Goal: Navigation & Orientation: Find specific page/section

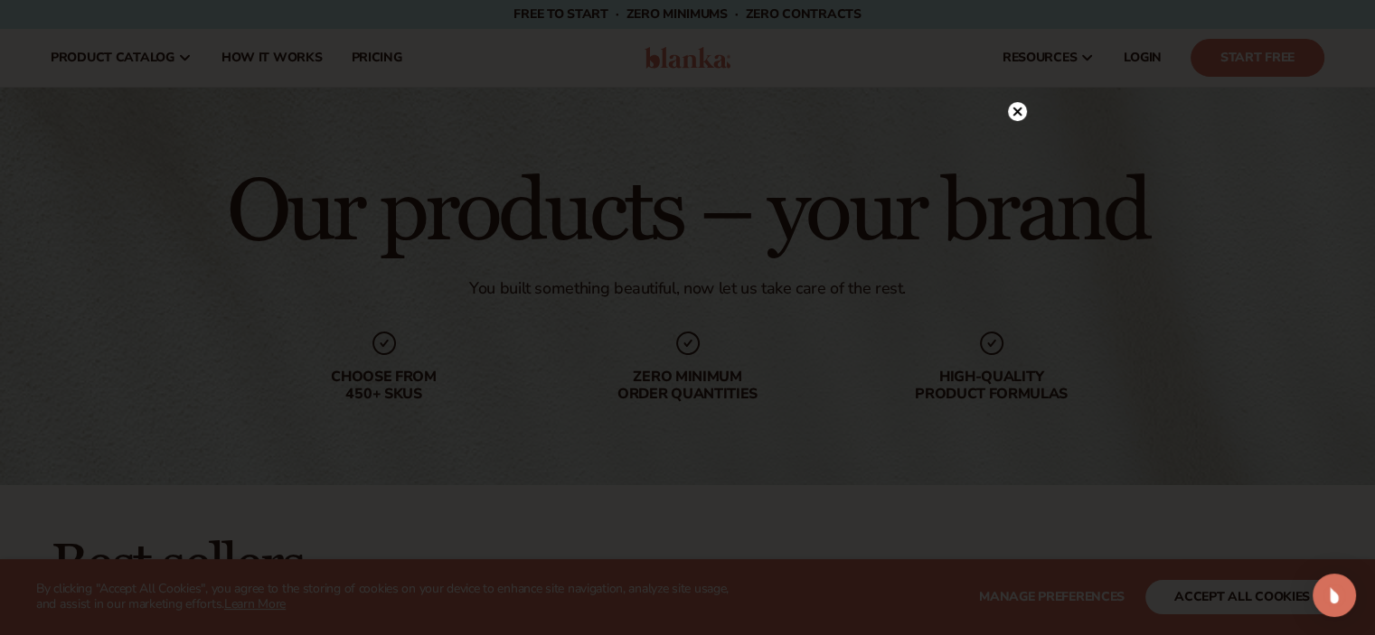
click at [1020, 112] on circle at bounding box center [1017, 111] width 19 height 19
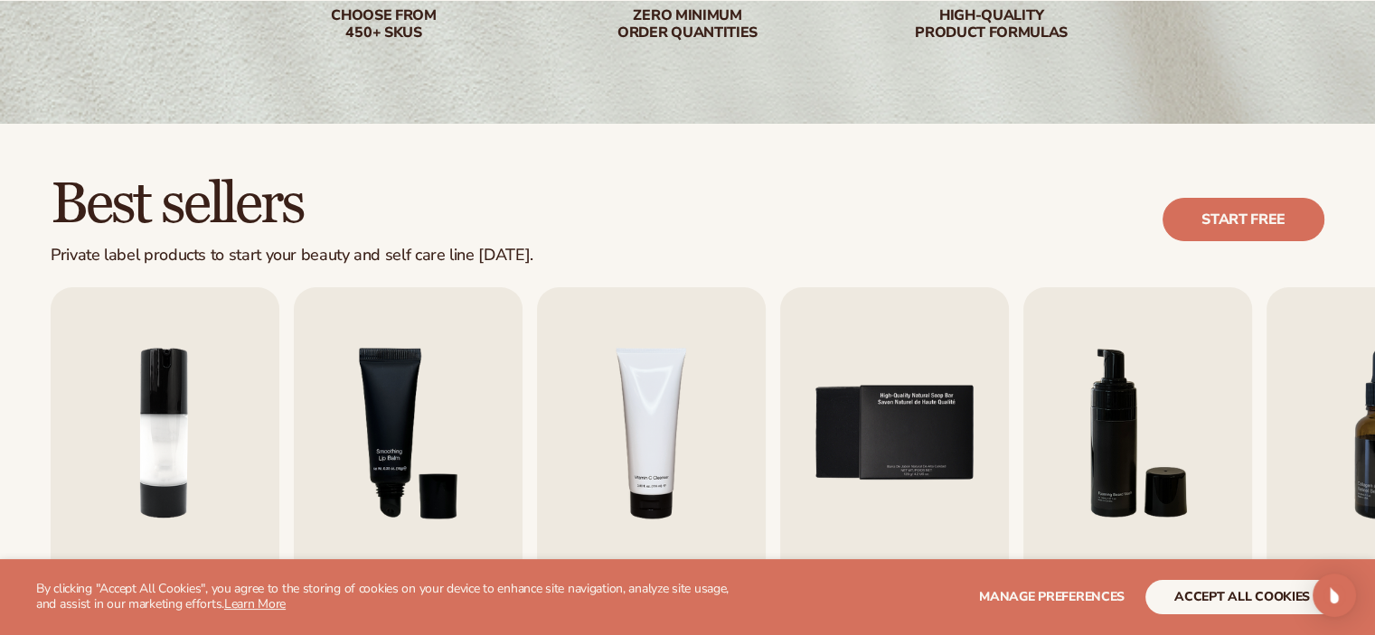
scroll to position [542, 0]
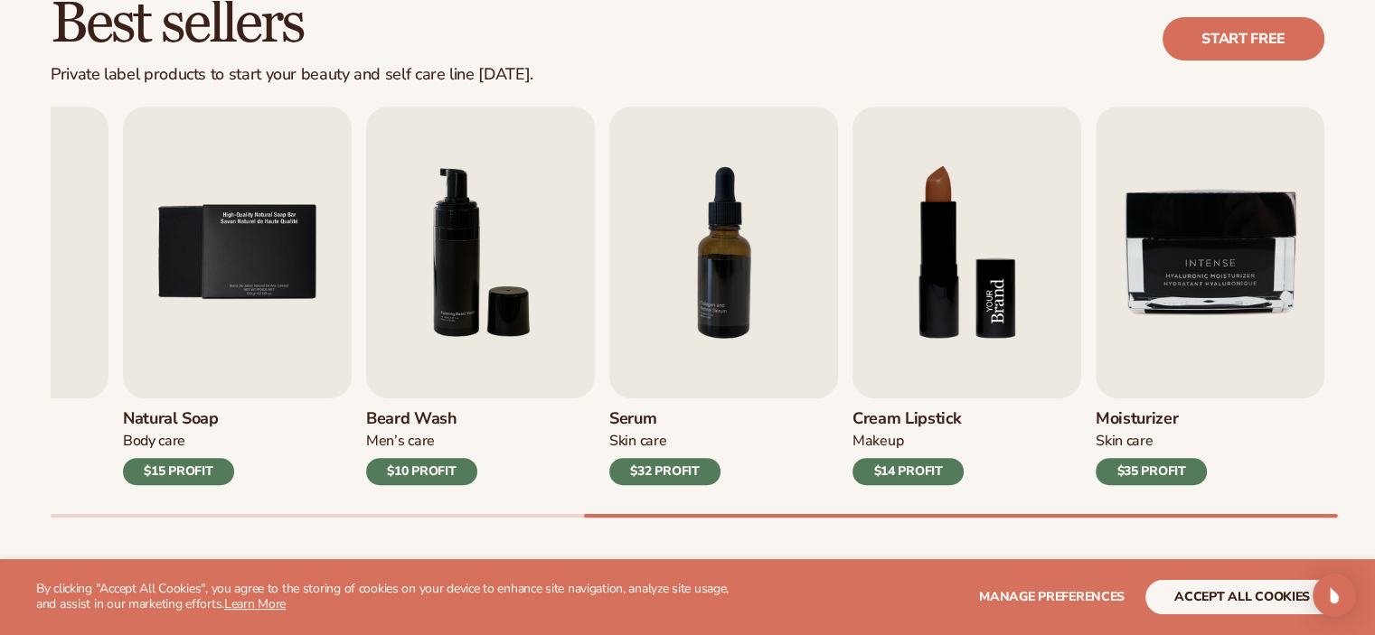
click at [936, 263] on img "8 / 9" at bounding box center [966, 253] width 229 height 292
click at [1004, 296] on img "8 / 9" at bounding box center [966, 253] width 229 height 292
click at [911, 424] on h3 "Cream Lipstick" at bounding box center [907, 419] width 111 height 20
click at [875, 440] on div "Makeup" at bounding box center [907, 441] width 111 height 19
click at [889, 475] on div "$14 PROFIT" at bounding box center [907, 471] width 111 height 27
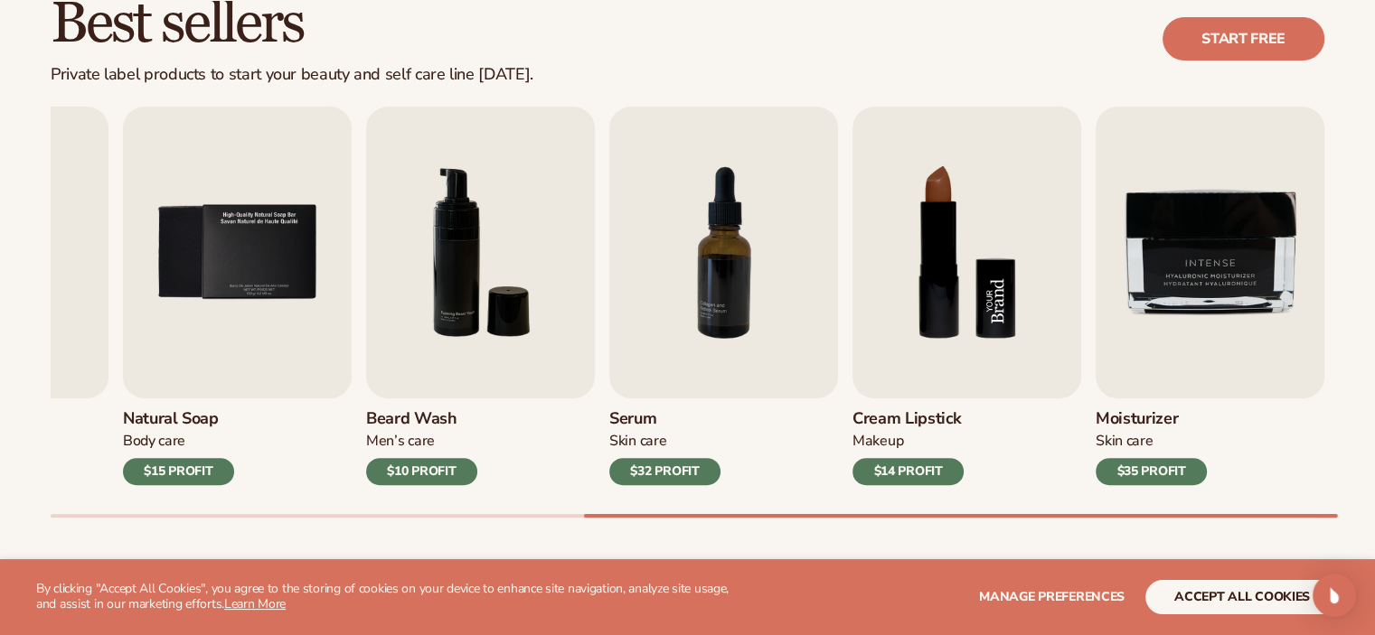
click at [981, 282] on img "8 / 9" at bounding box center [966, 253] width 229 height 292
click at [974, 298] on img "8 / 9" at bounding box center [966, 253] width 229 height 292
click at [973, 321] on img "8 / 9" at bounding box center [966, 253] width 229 height 292
click at [1218, 604] on button "accept all cookies" at bounding box center [1241, 597] width 193 height 34
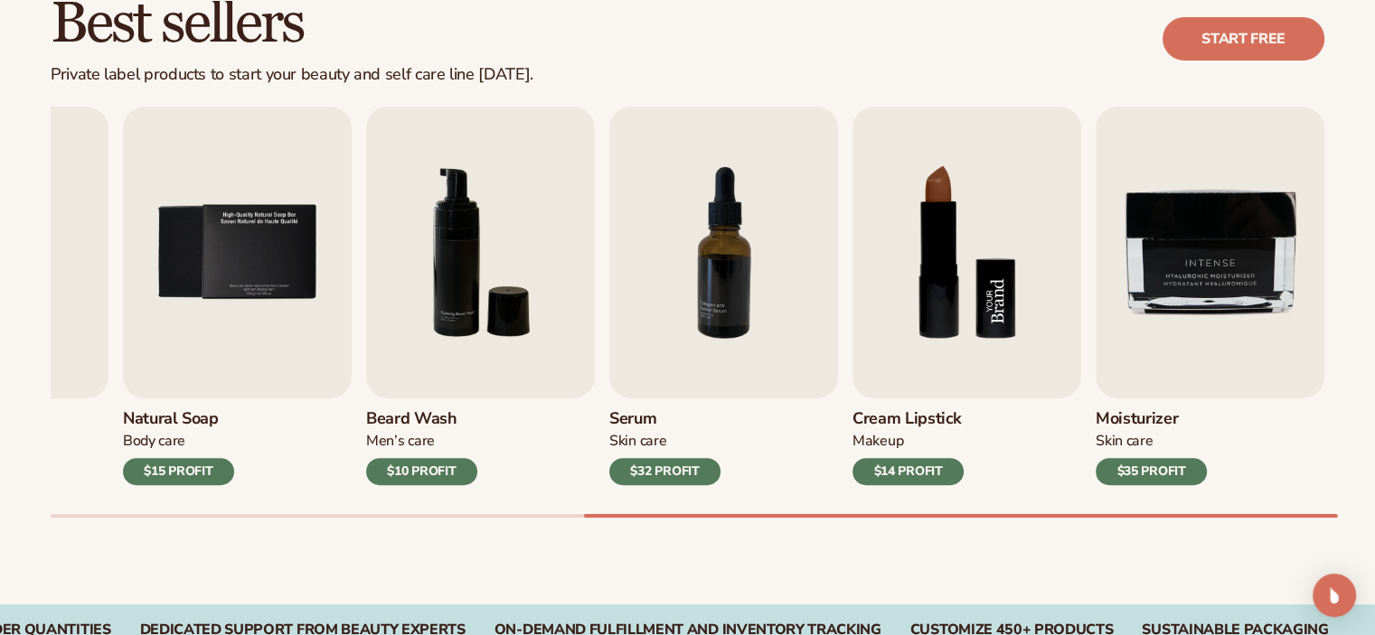
click at [929, 278] on img "8 / 9" at bounding box center [966, 253] width 229 height 292
click at [943, 307] on img "8 / 9" at bounding box center [966, 253] width 229 height 292
click at [929, 301] on img "8 / 9" at bounding box center [966, 253] width 229 height 292
click at [954, 292] on img "8 / 9" at bounding box center [966, 253] width 229 height 292
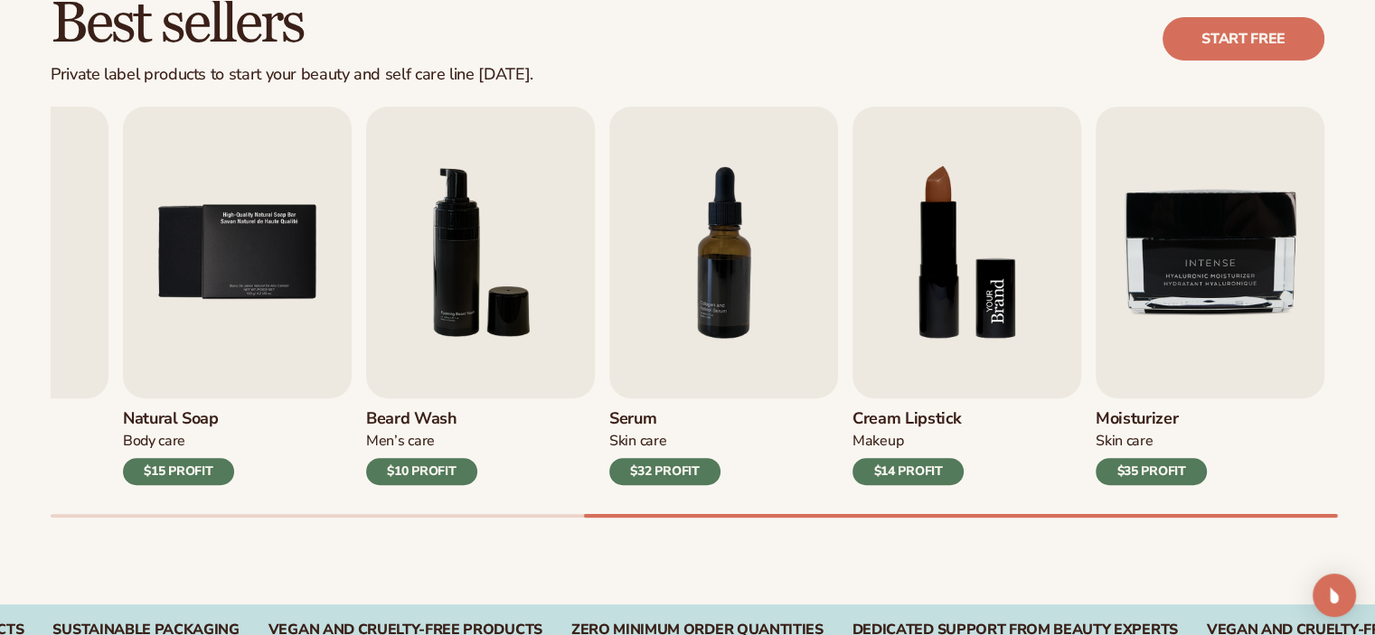
click at [954, 292] on img "8 / 9" at bounding box center [966, 253] width 229 height 292
click at [900, 476] on div "$14 PROFIT" at bounding box center [907, 471] width 111 height 27
click at [962, 314] on img "8 / 9" at bounding box center [966, 253] width 229 height 292
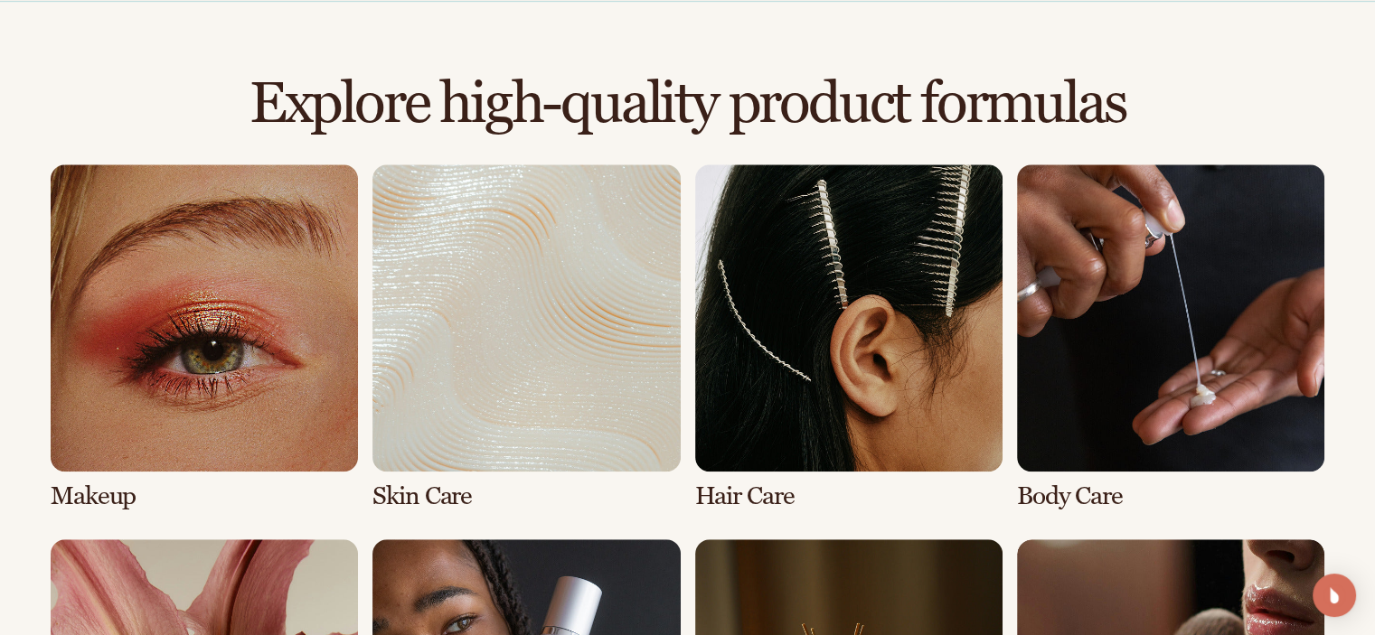
scroll to position [1265, 0]
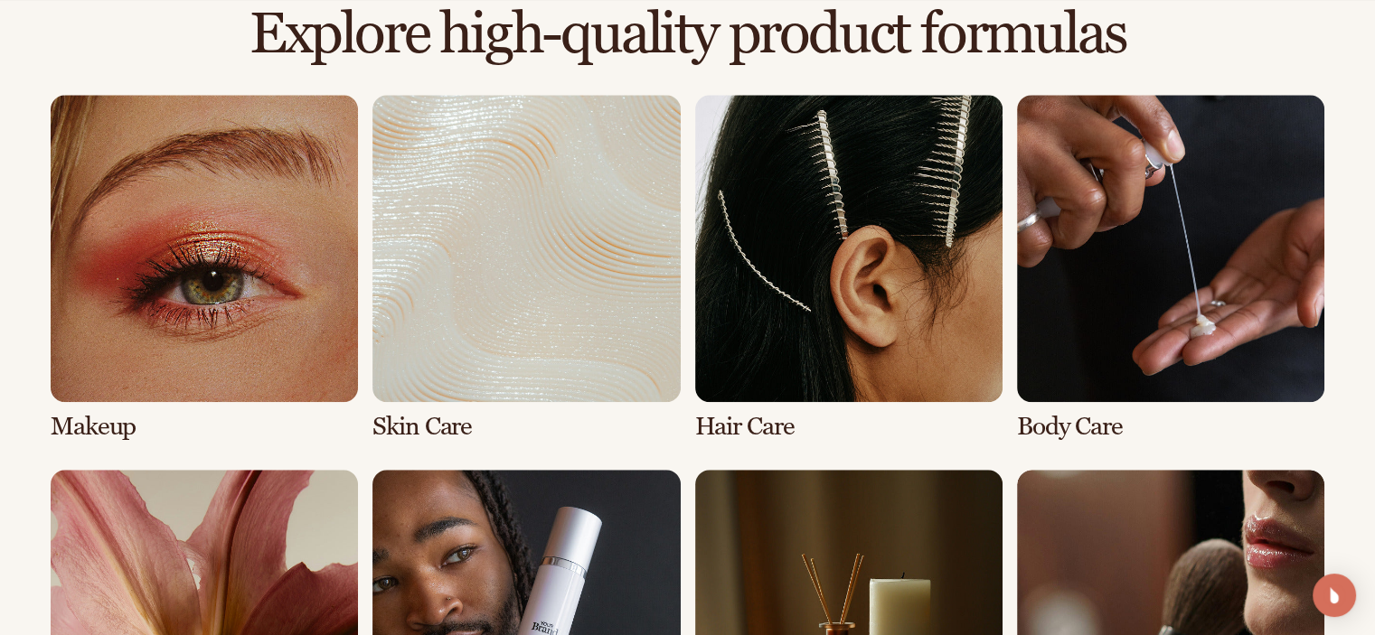
click at [237, 279] on link "1 / 8" at bounding box center [204, 268] width 307 height 346
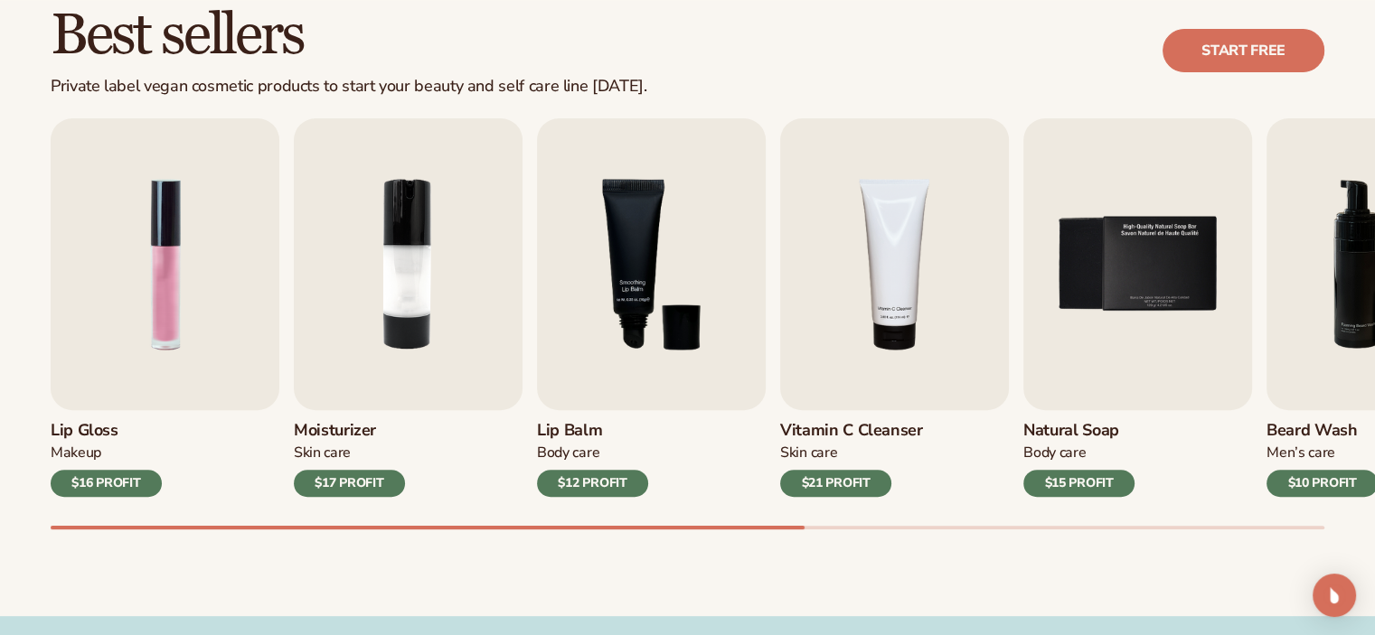
scroll to position [542, 0]
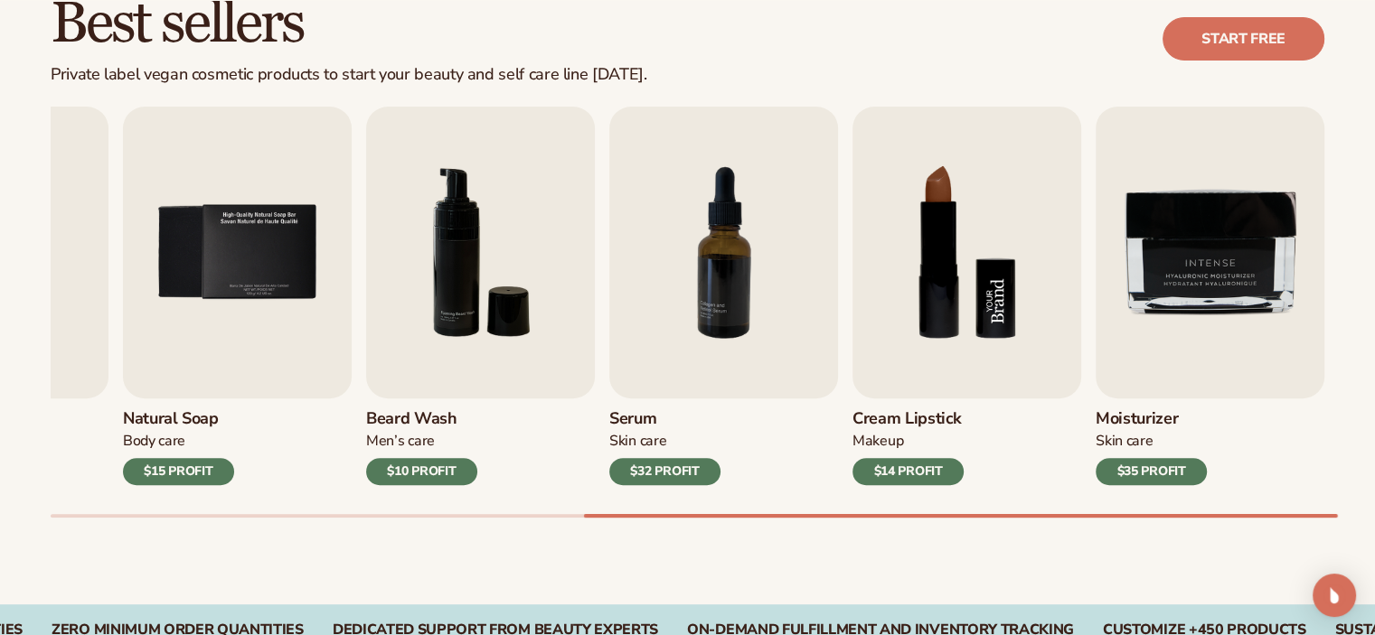
click at [934, 259] on img "8 / 9" at bounding box center [966, 253] width 229 height 292
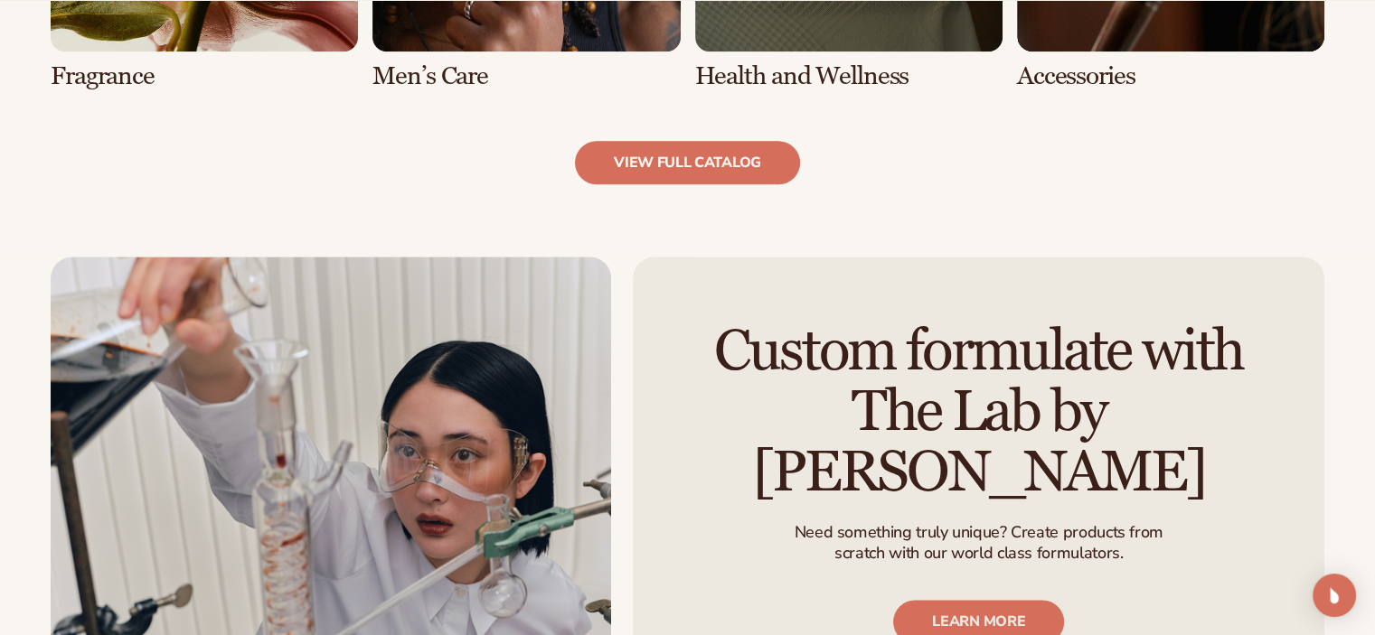
scroll to position [1989, 0]
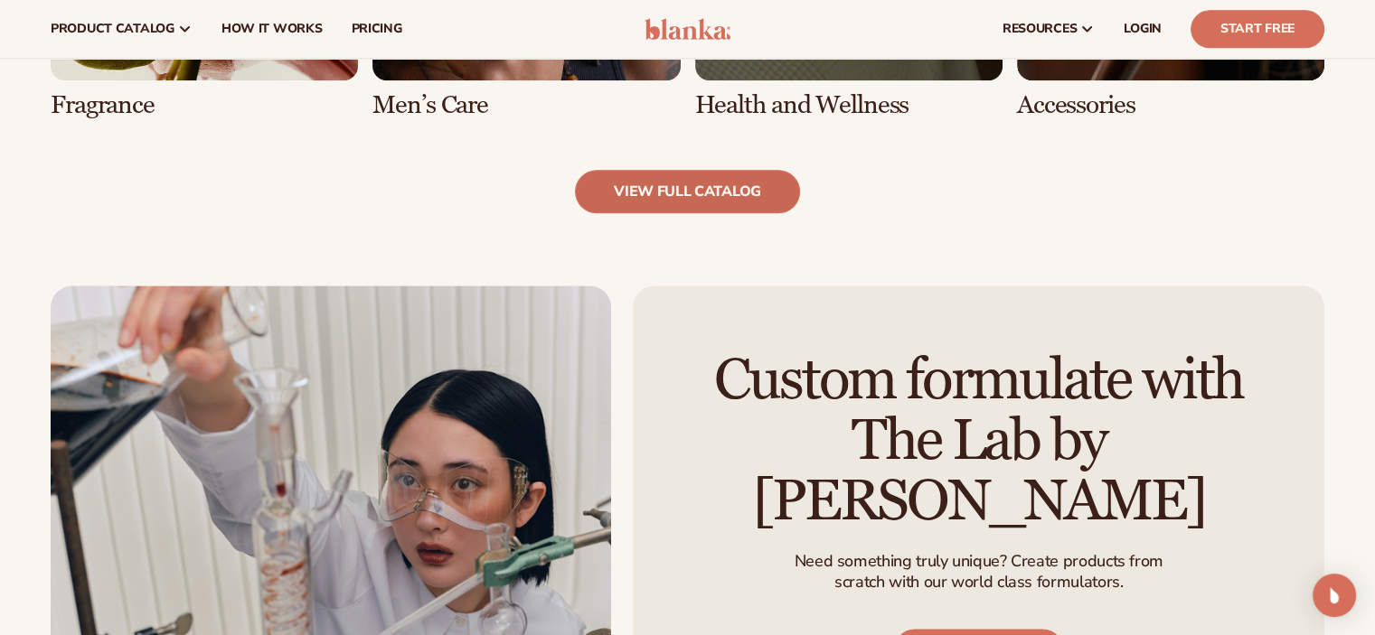
click at [672, 189] on link "view full catalog" at bounding box center [687, 191] width 225 height 43
